Goal: Task Accomplishment & Management: Complete application form

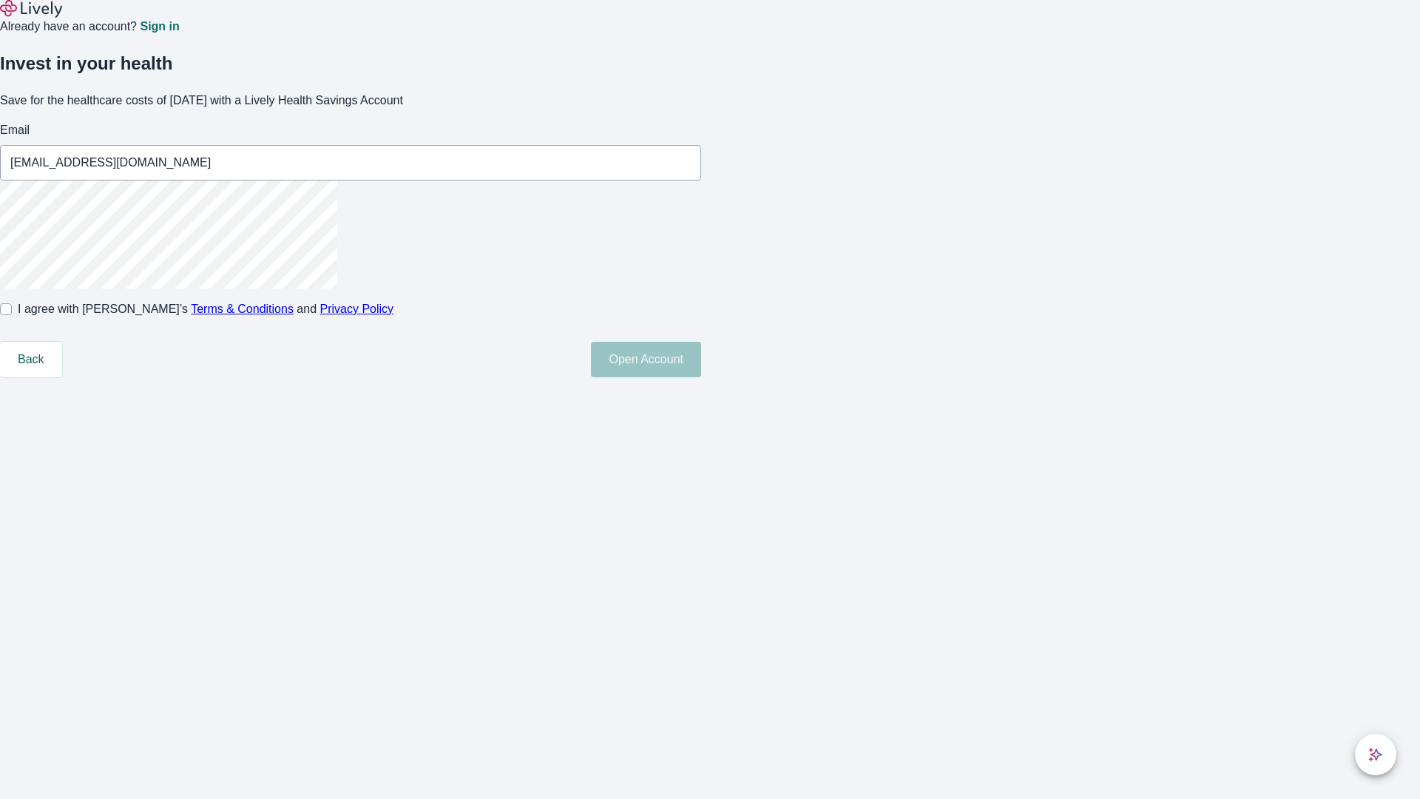
click at [12, 315] on input "I agree with Lively’s Terms & Conditions and Privacy Policy" at bounding box center [6, 309] width 12 height 12
checkbox input "true"
click at [701, 377] on button "Open Account" at bounding box center [646, 360] width 110 height 36
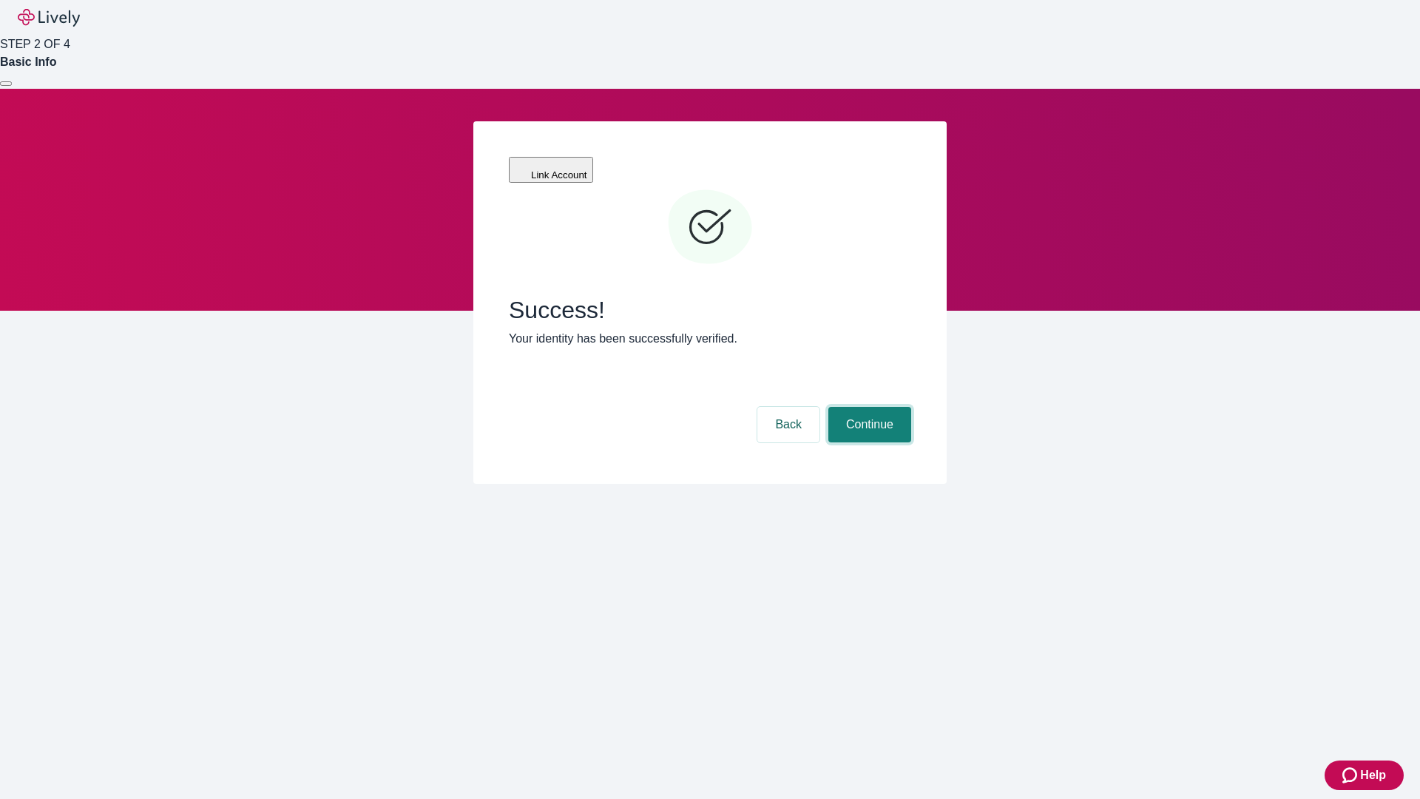
click at [868, 407] on button "Continue" at bounding box center [869, 425] width 83 height 36
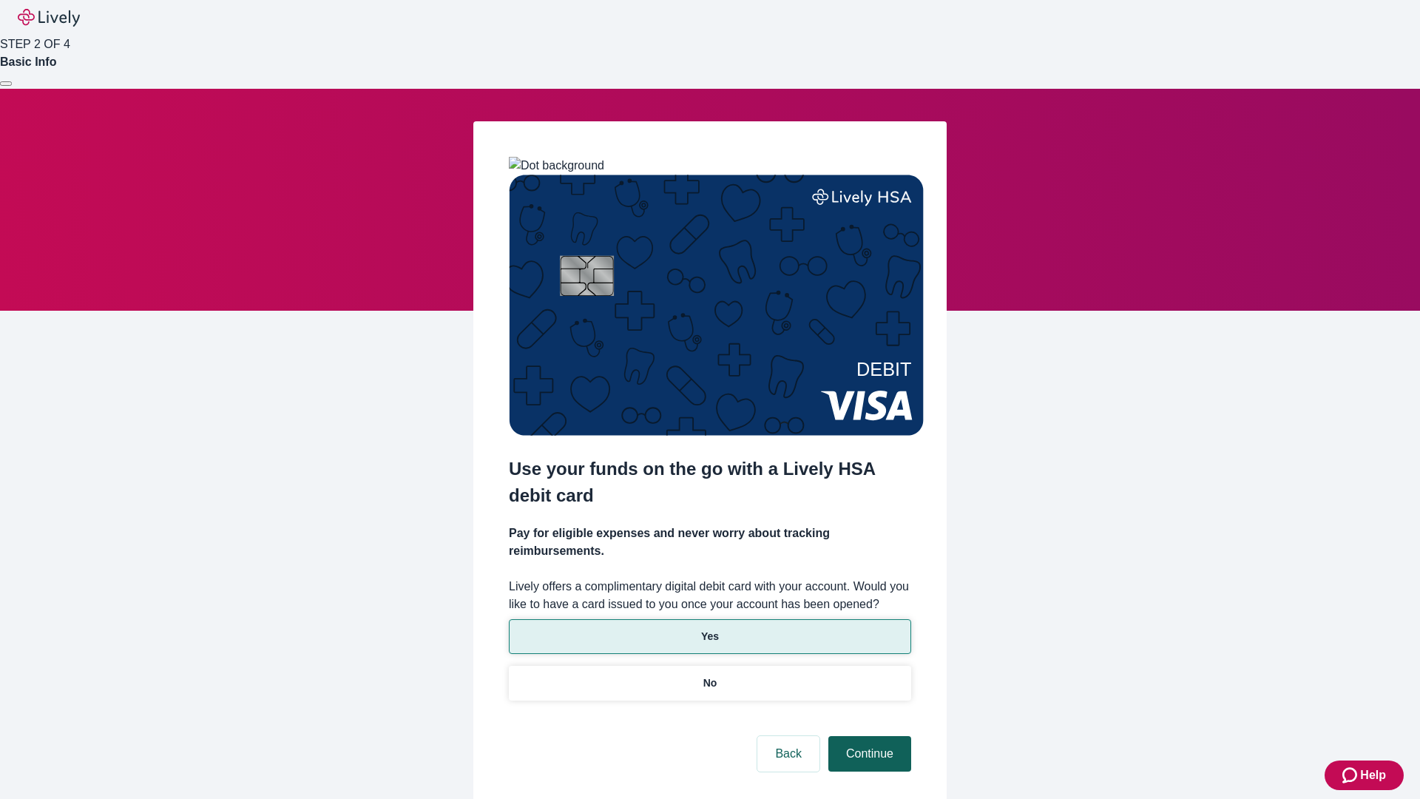
click at [709, 629] on p "Yes" at bounding box center [710, 637] width 18 height 16
click at [868, 736] on button "Continue" at bounding box center [869, 754] width 83 height 36
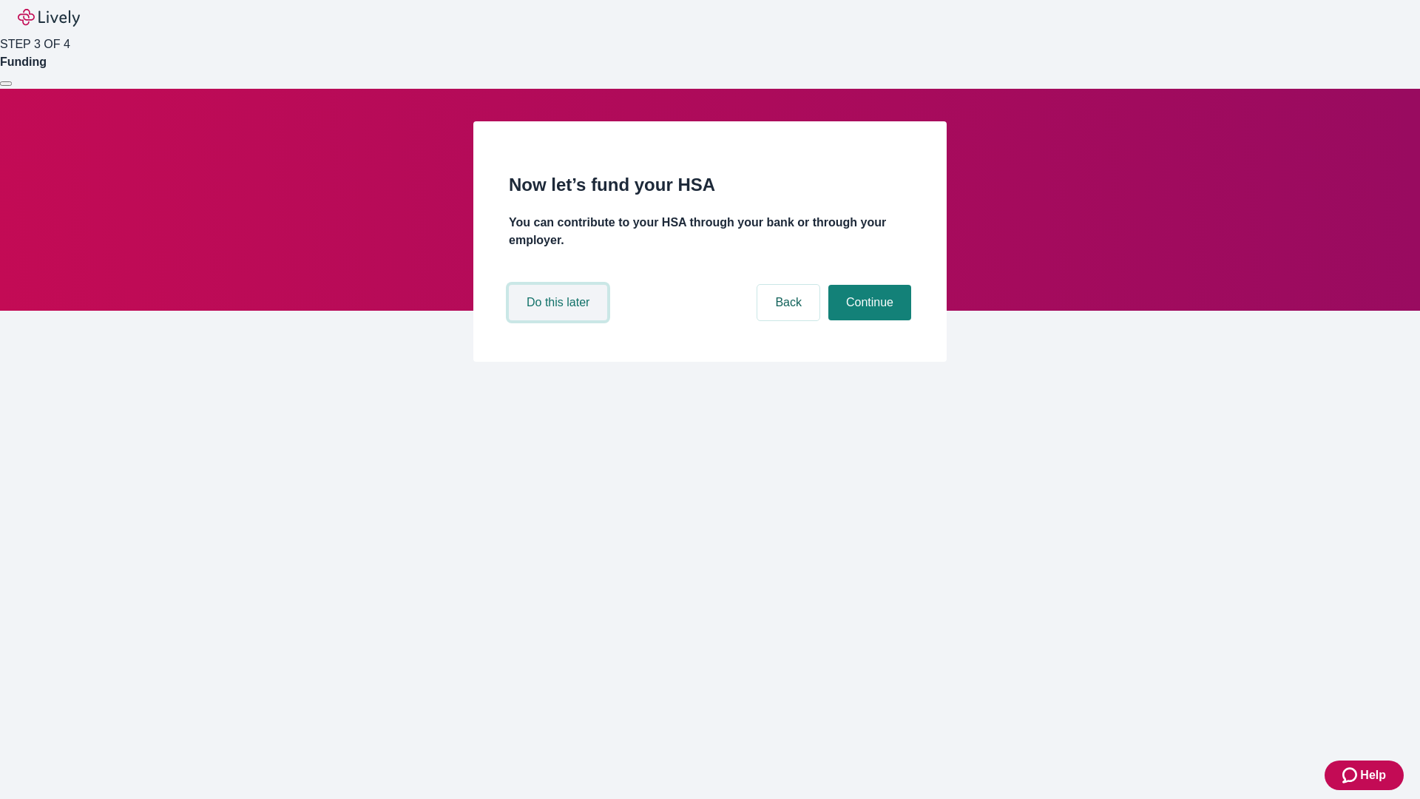
click at [560, 320] on button "Do this later" at bounding box center [558, 303] width 98 height 36
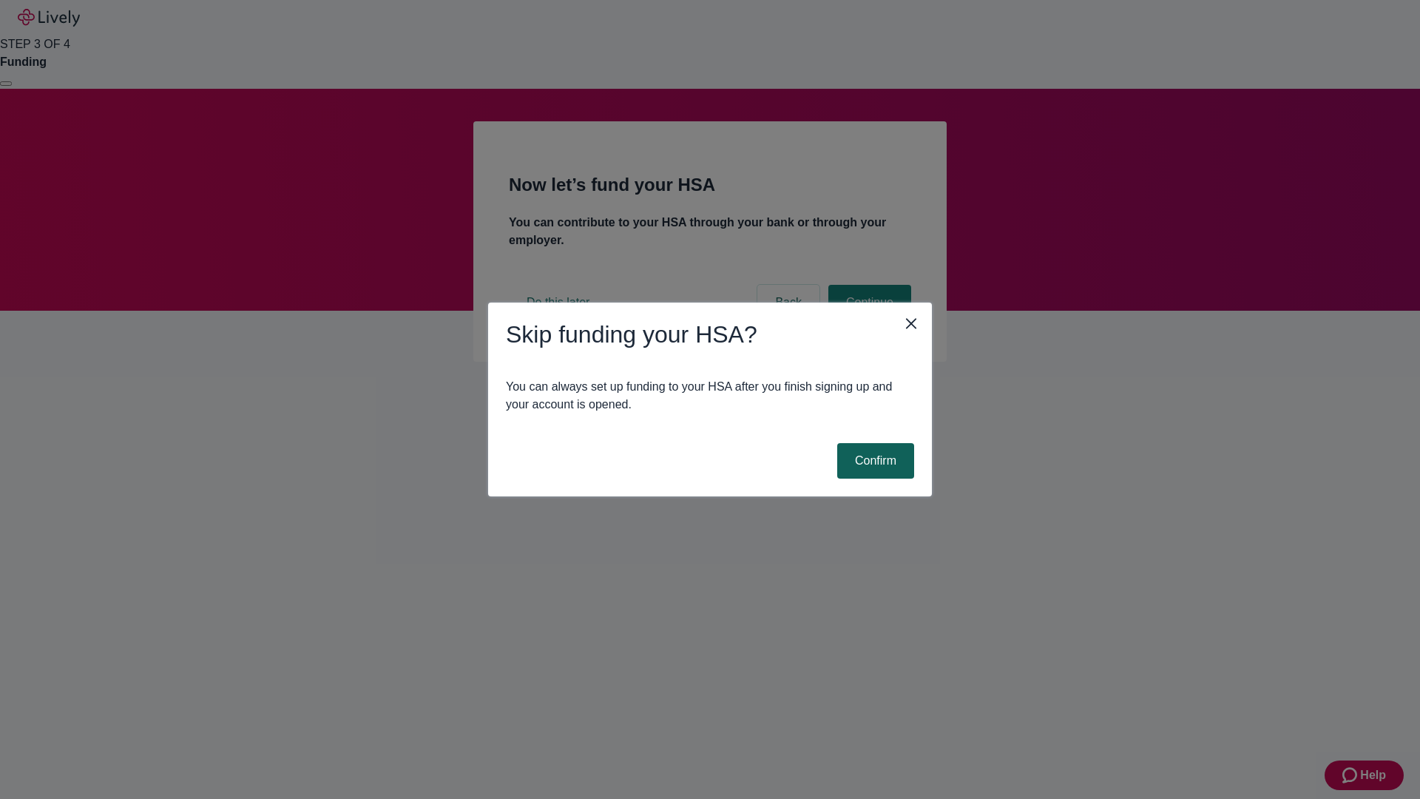
click at [874, 461] on button "Confirm" at bounding box center [875, 461] width 77 height 36
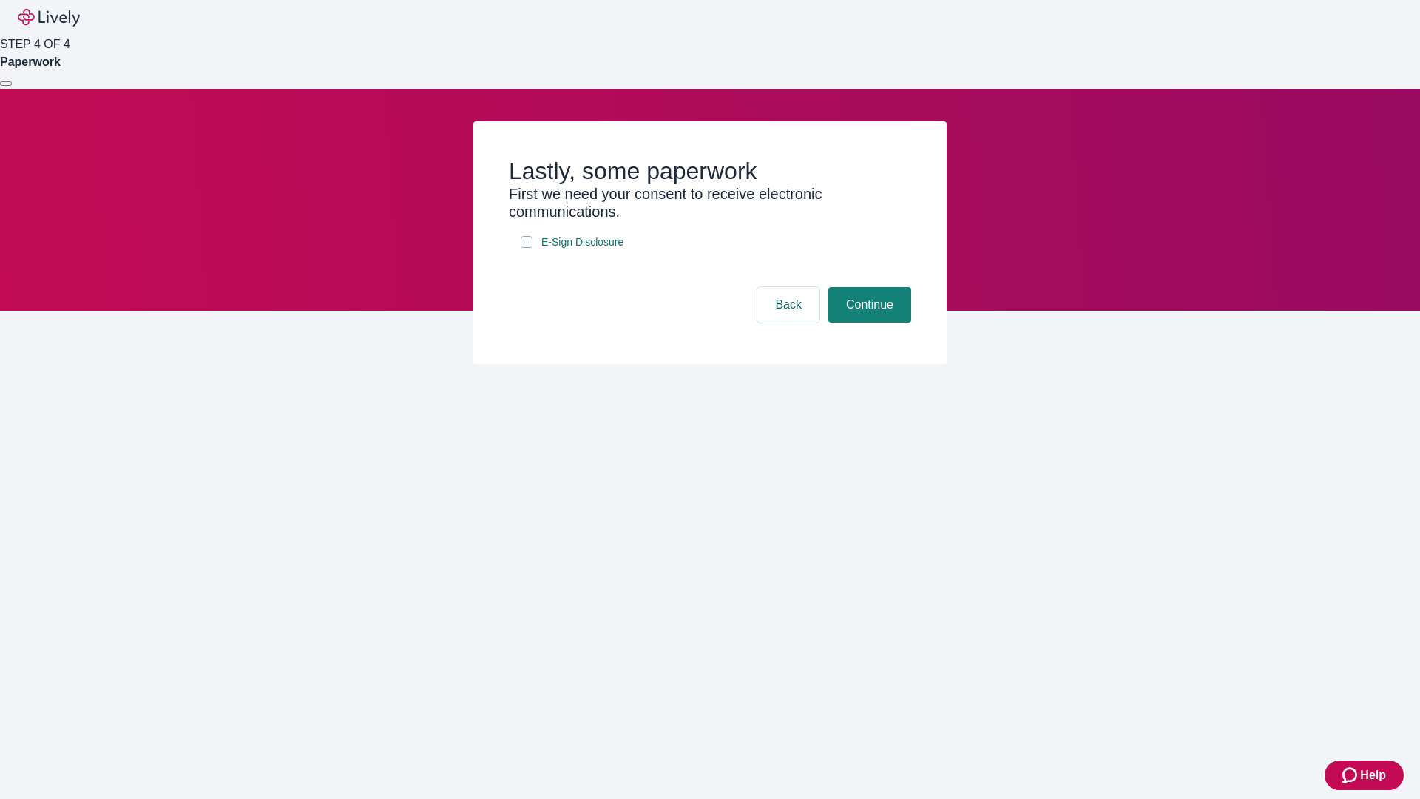
click at [527, 248] on input "E-Sign Disclosure" at bounding box center [527, 242] width 12 height 12
checkbox input "true"
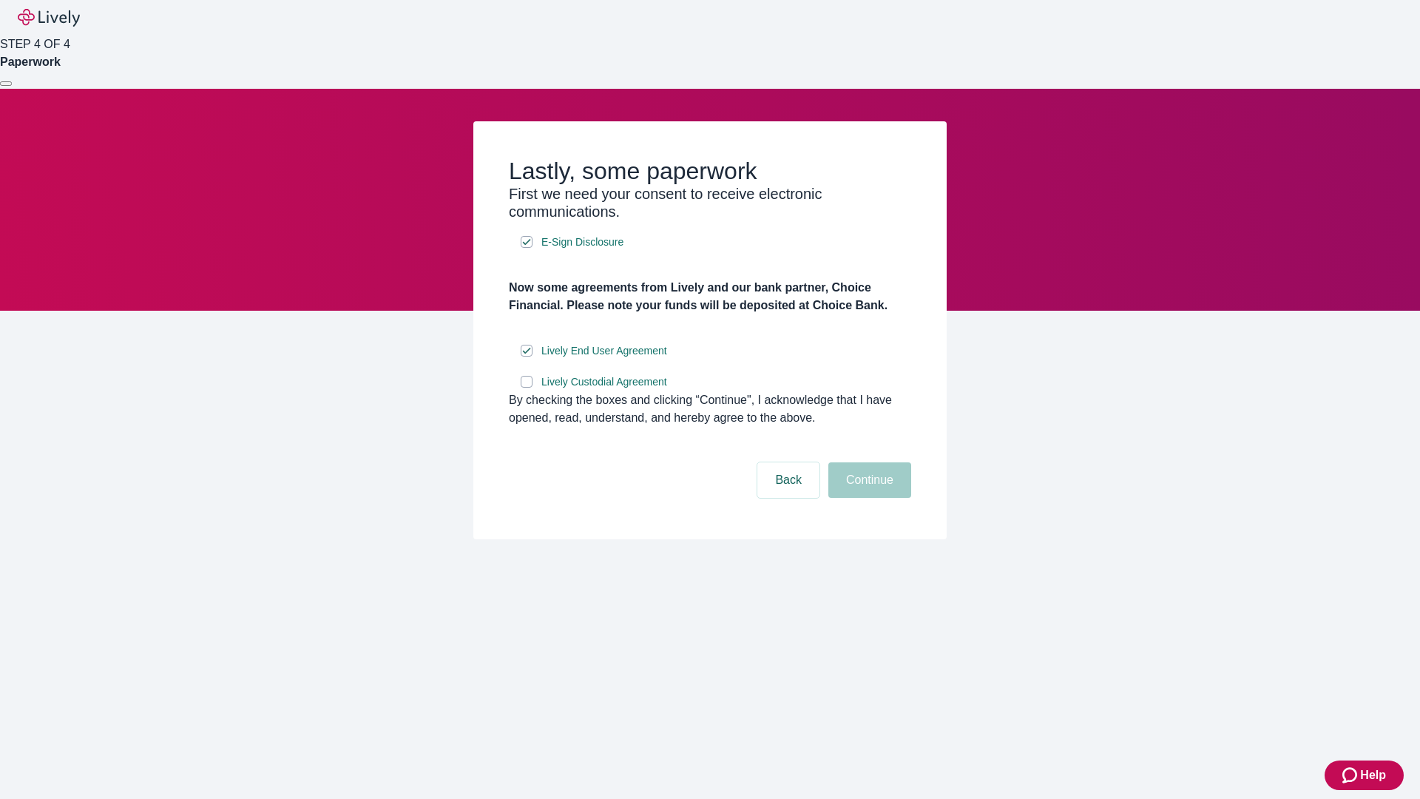
click at [527, 388] on input "Lively Custodial Agreement" at bounding box center [527, 382] width 12 height 12
checkbox input "true"
click at [868, 498] on button "Continue" at bounding box center [869, 480] width 83 height 36
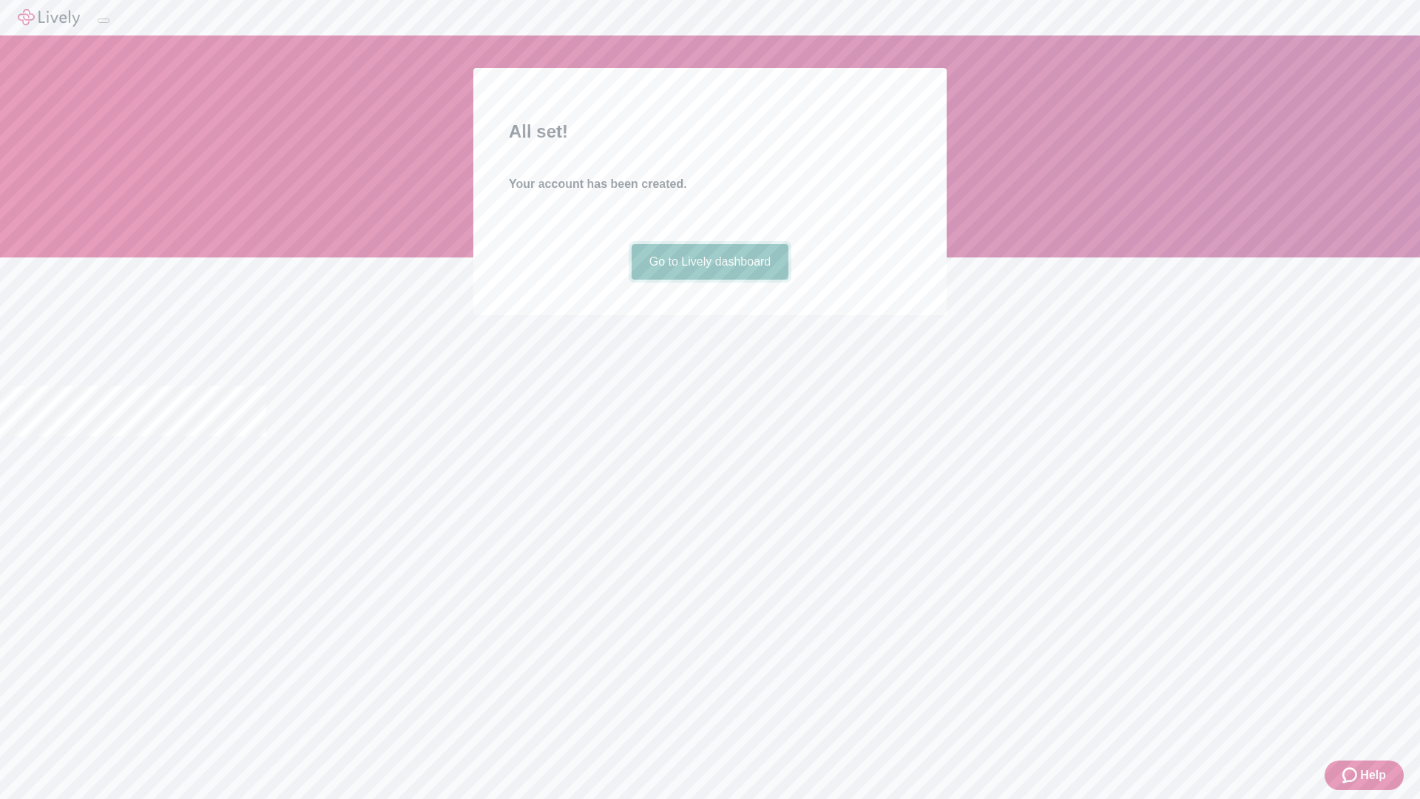
click at [709, 280] on link "Go to Lively dashboard" at bounding box center [711, 262] width 158 height 36
